Goal: Task Accomplishment & Management: Use online tool/utility

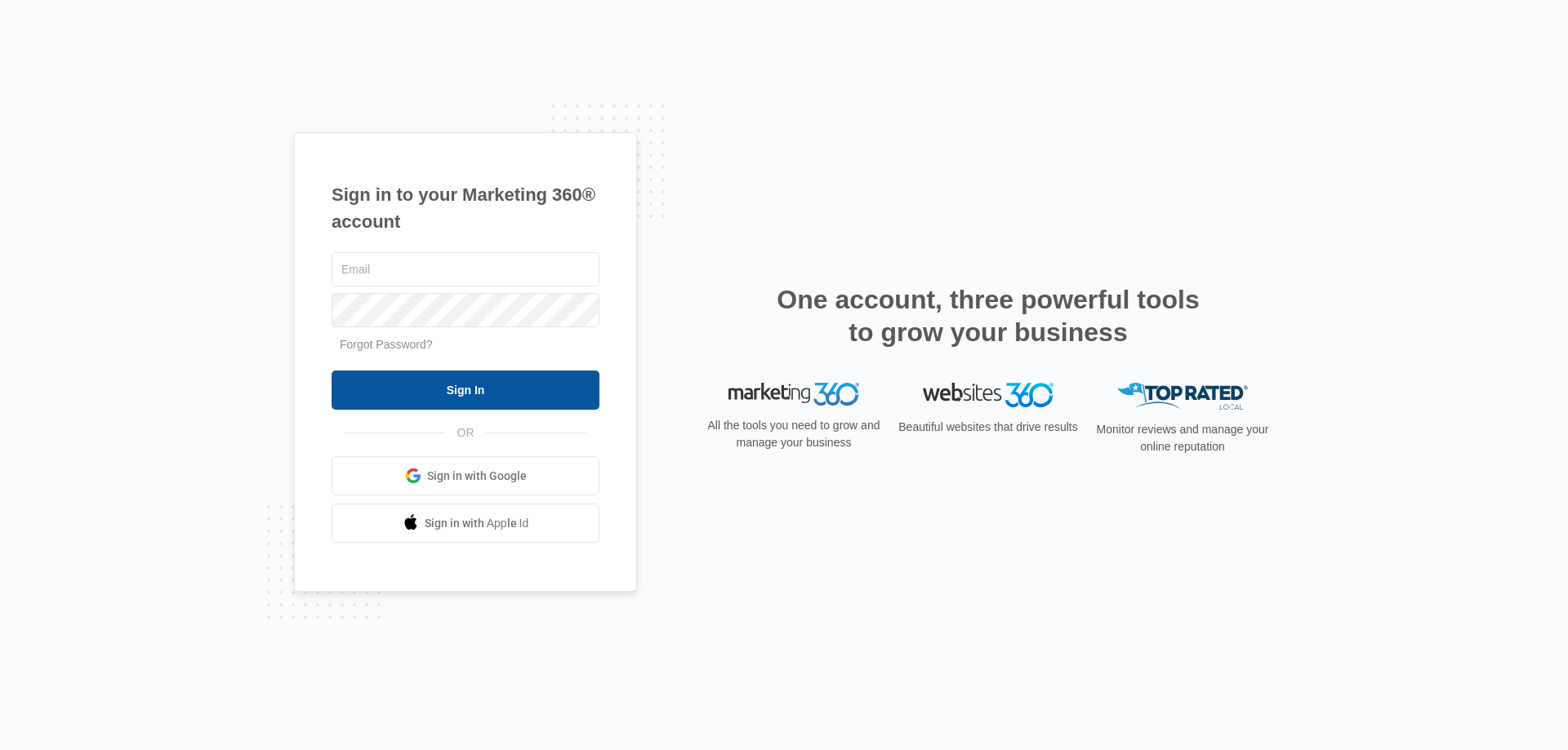
type input "[EMAIL_ADDRESS][DOMAIN_NAME]"
click at [453, 390] on input "Sign In" at bounding box center [465, 390] width 268 height 39
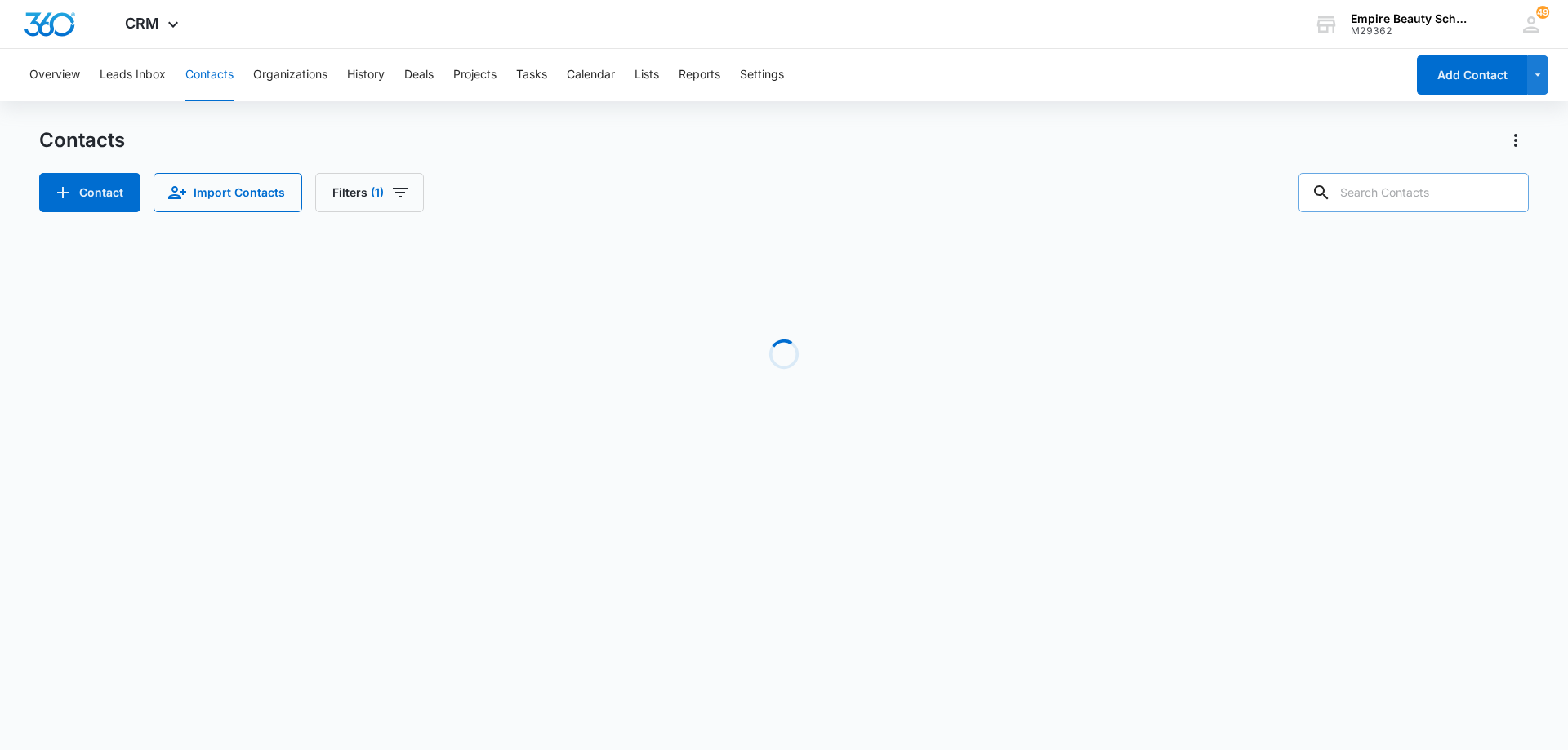
click at [1394, 201] on input "text" at bounding box center [1413, 193] width 230 height 39
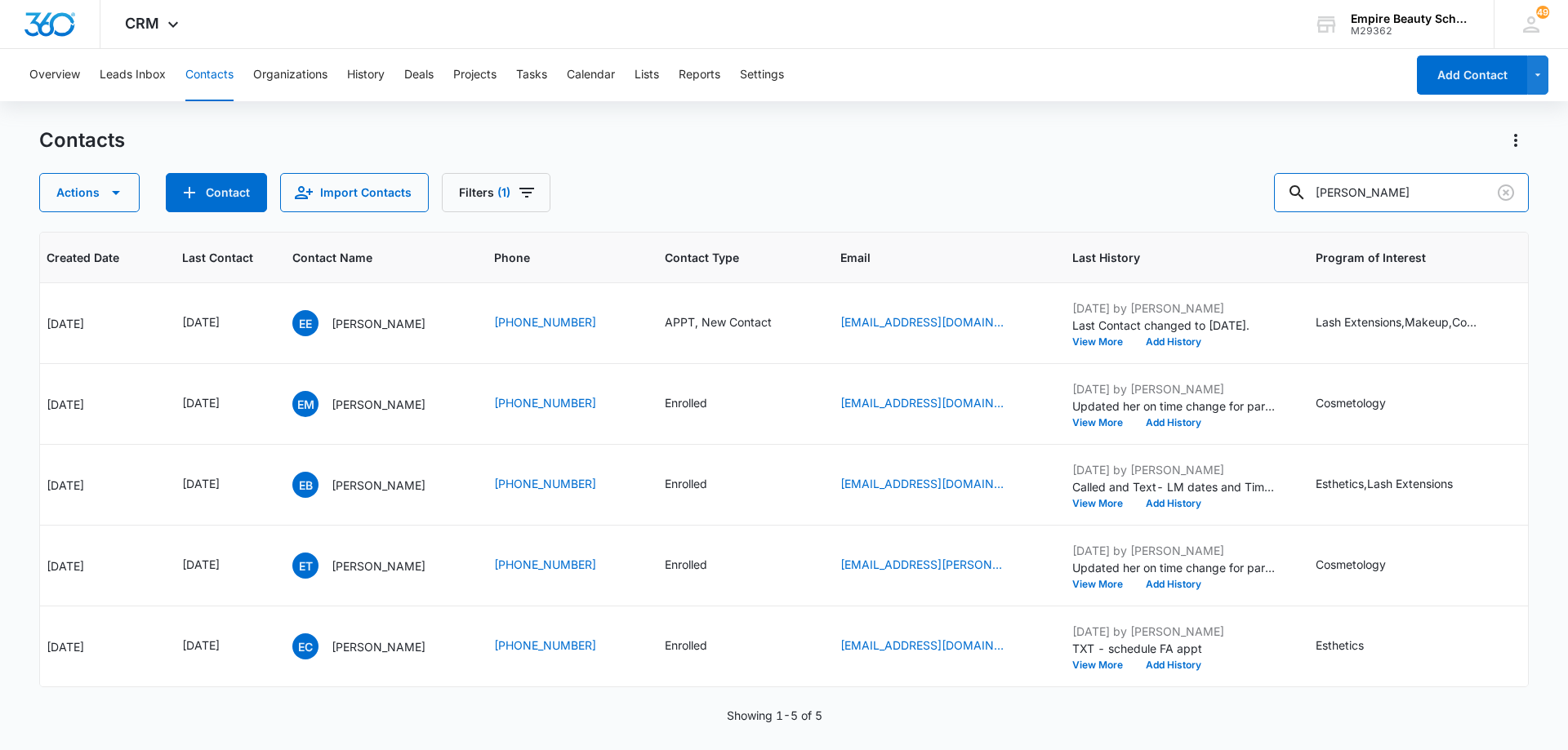
scroll to position [0, 154]
click at [1418, 200] on input "[PERSON_NAME]" at bounding box center [1402, 193] width 255 height 39
click at [1413, 208] on input "[PERSON_NAME]" at bounding box center [1402, 193] width 255 height 39
drag, startPoint x: 1410, startPoint y: 203, endPoint x: 1395, endPoint y: 205, distance: 15.1
click at [1409, 203] on input "[PERSON_NAME]" at bounding box center [1402, 193] width 255 height 39
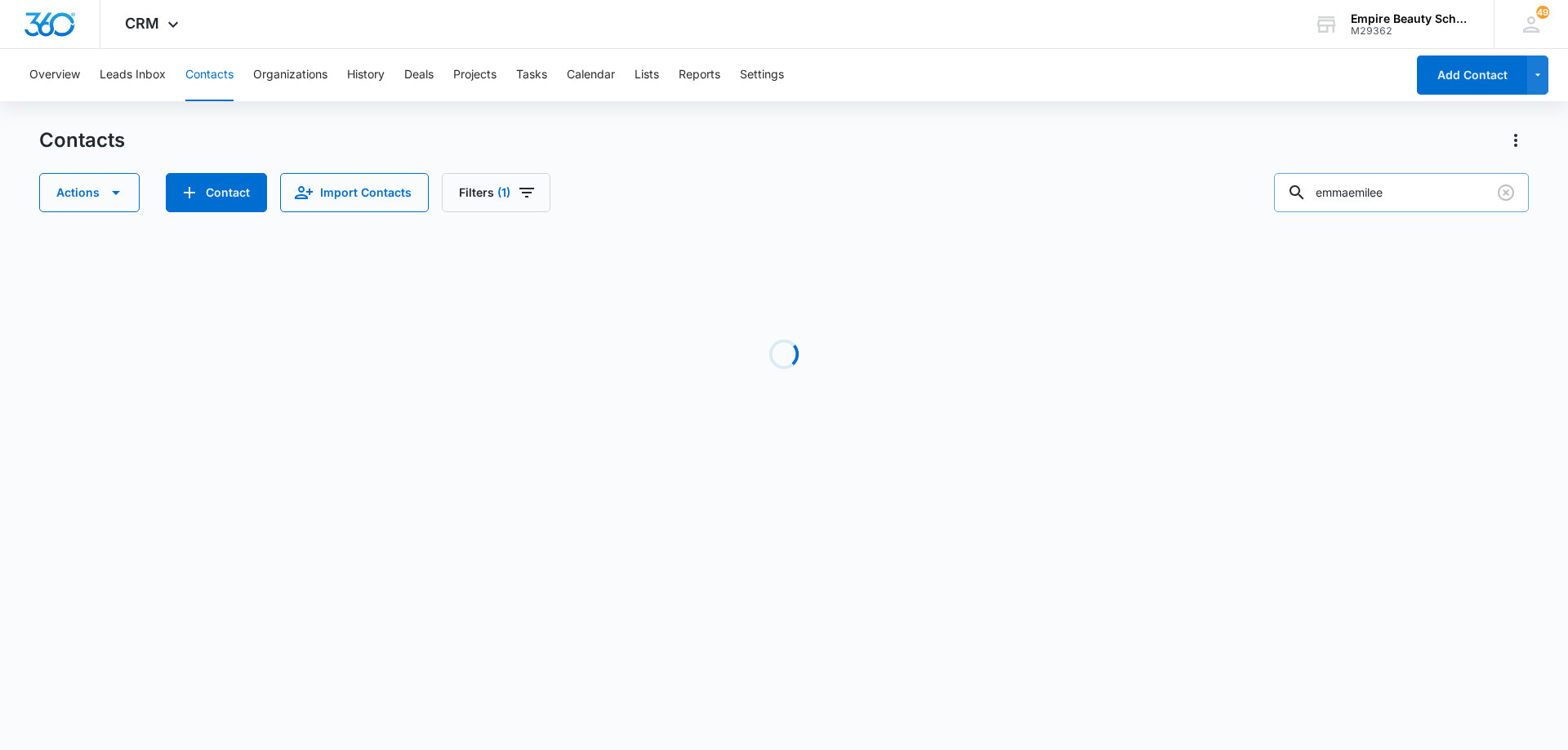
click at [1365, 192] on input "emmaemilee" at bounding box center [1402, 193] width 255 height 39
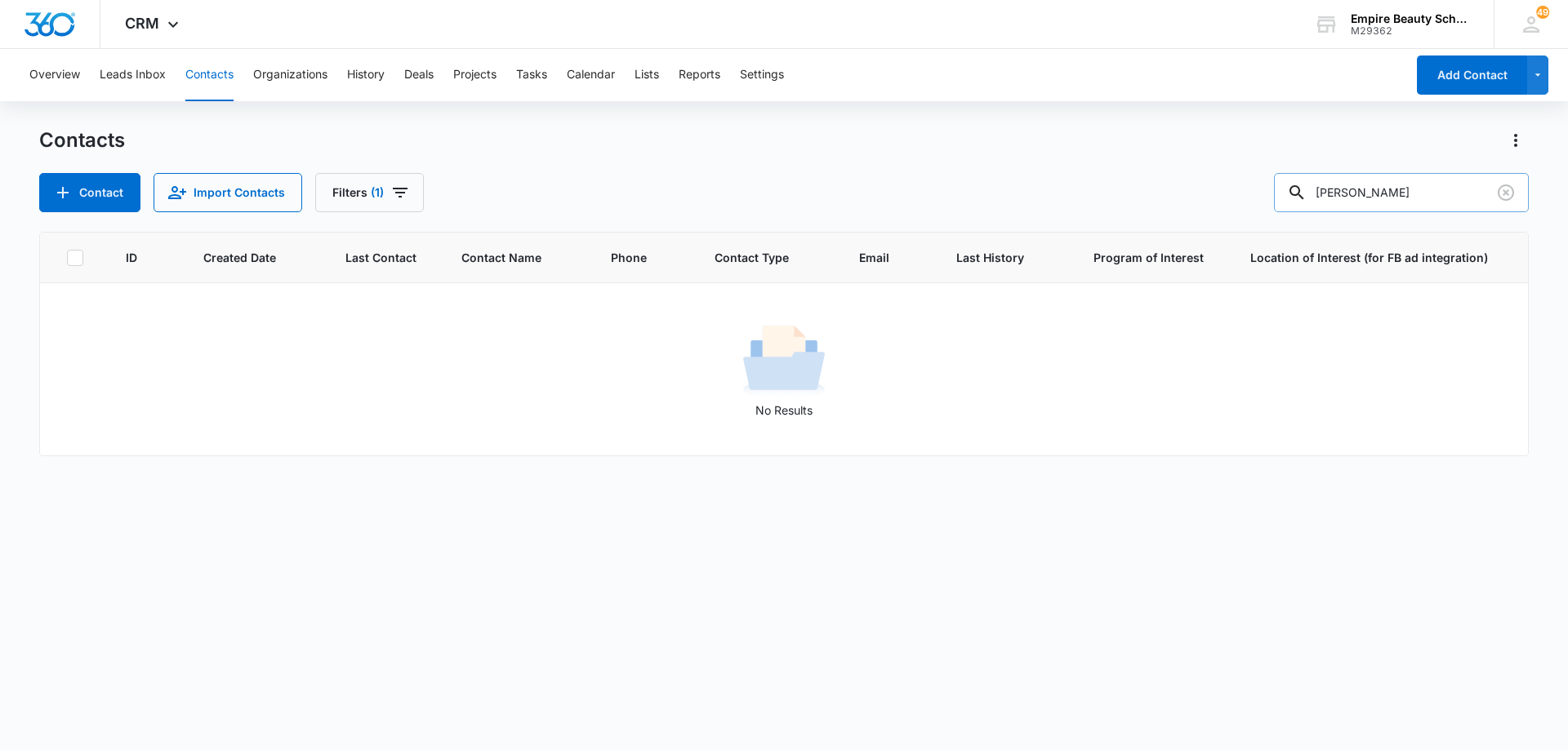
type input "[PERSON_NAME]"
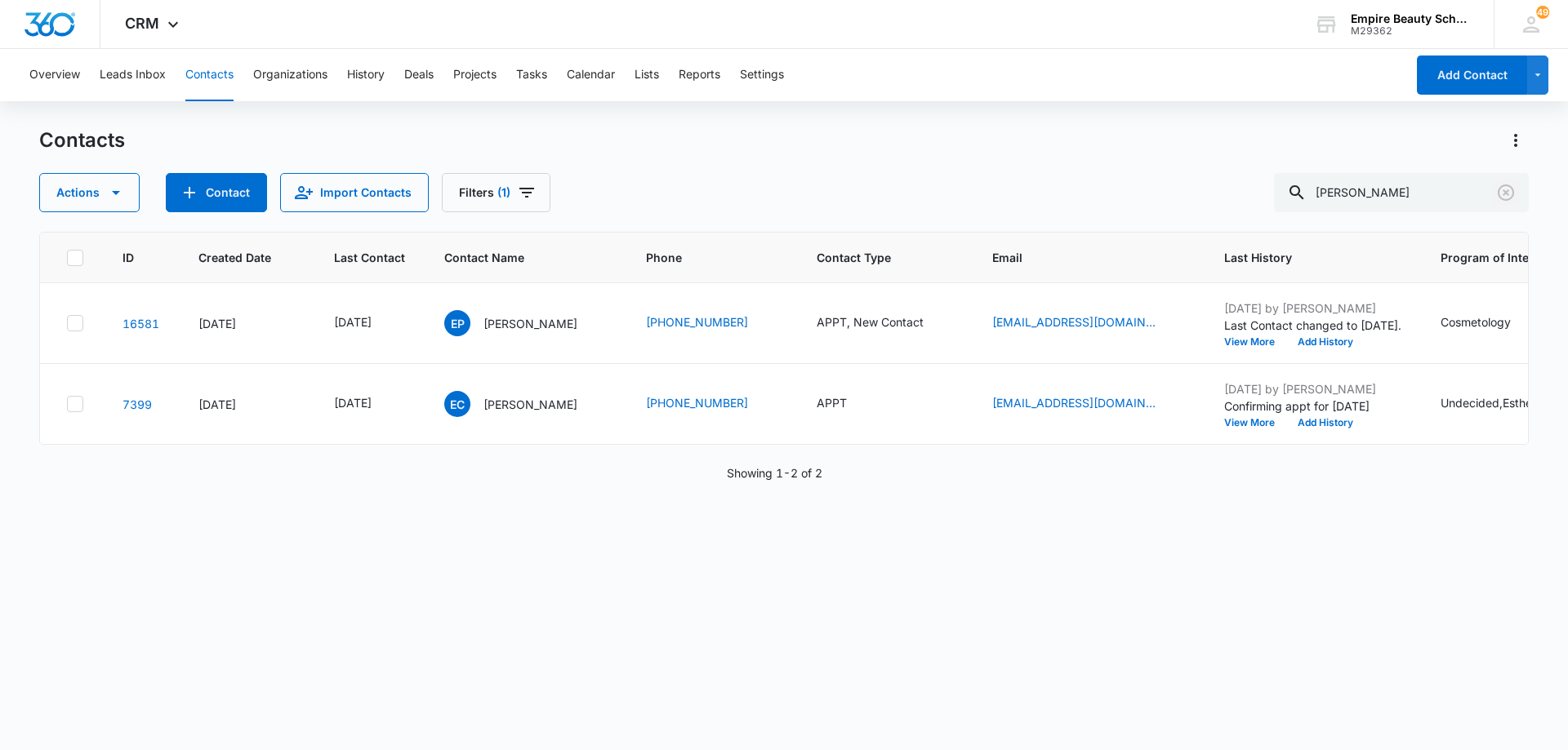
drag, startPoint x: 1512, startPoint y: 195, endPoint x: 1015, endPoint y: 159, distance: 498.3
click at [1512, 195] on icon "Clear" at bounding box center [1505, 192] width 16 height 16
